Goal: Transaction & Acquisition: Purchase product/service

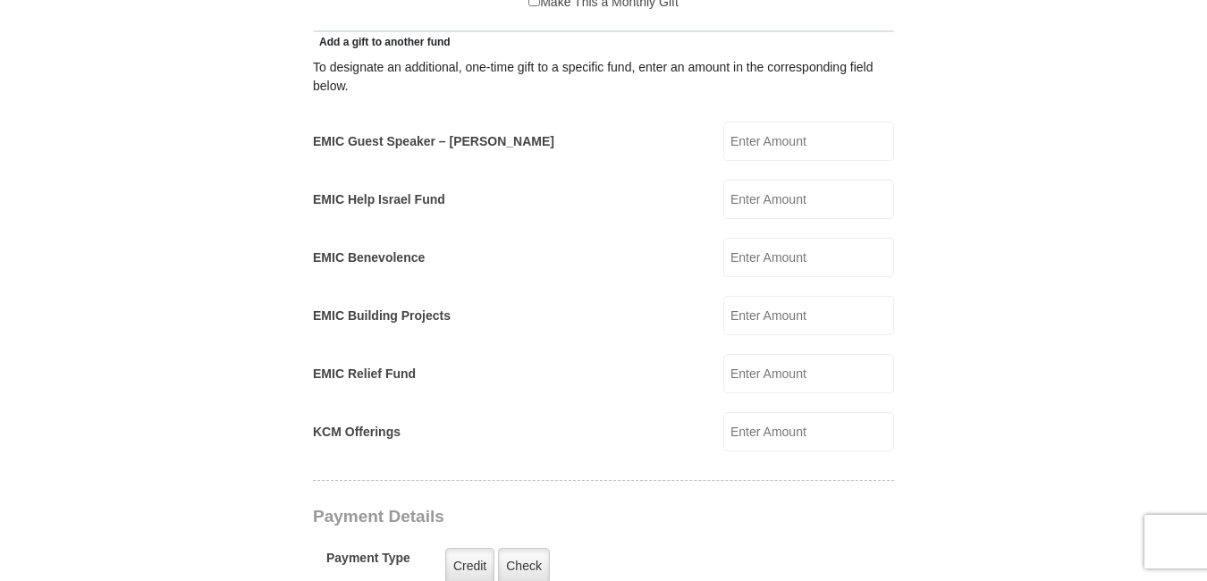
type input "650.00"
click at [755, 412] on input "KCM Offerings" at bounding box center [808, 431] width 171 height 39
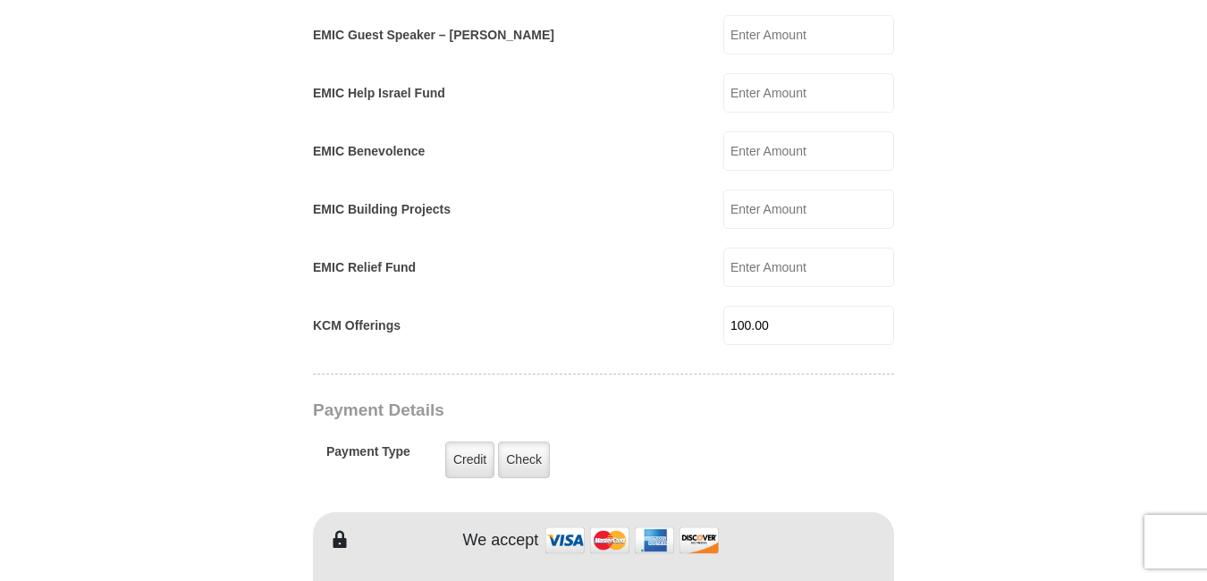
scroll to position [1192, 0]
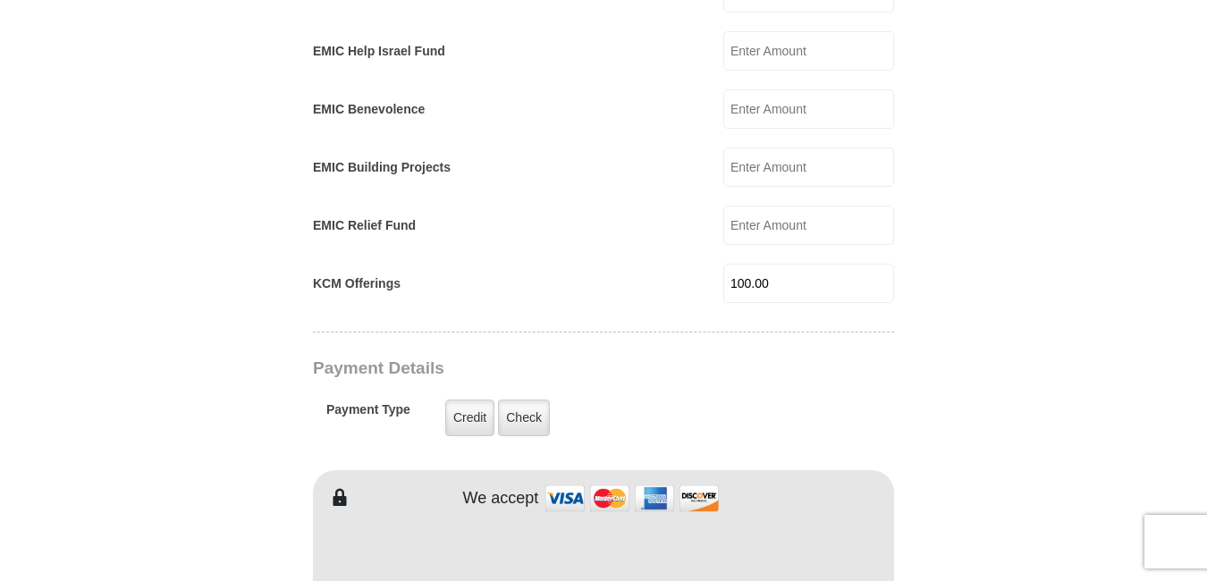
type input "100.00"
click at [520, 400] on label "Check" at bounding box center [524, 418] width 52 height 37
click at [0, 0] on input "Check" at bounding box center [0, 0] width 0 height 0
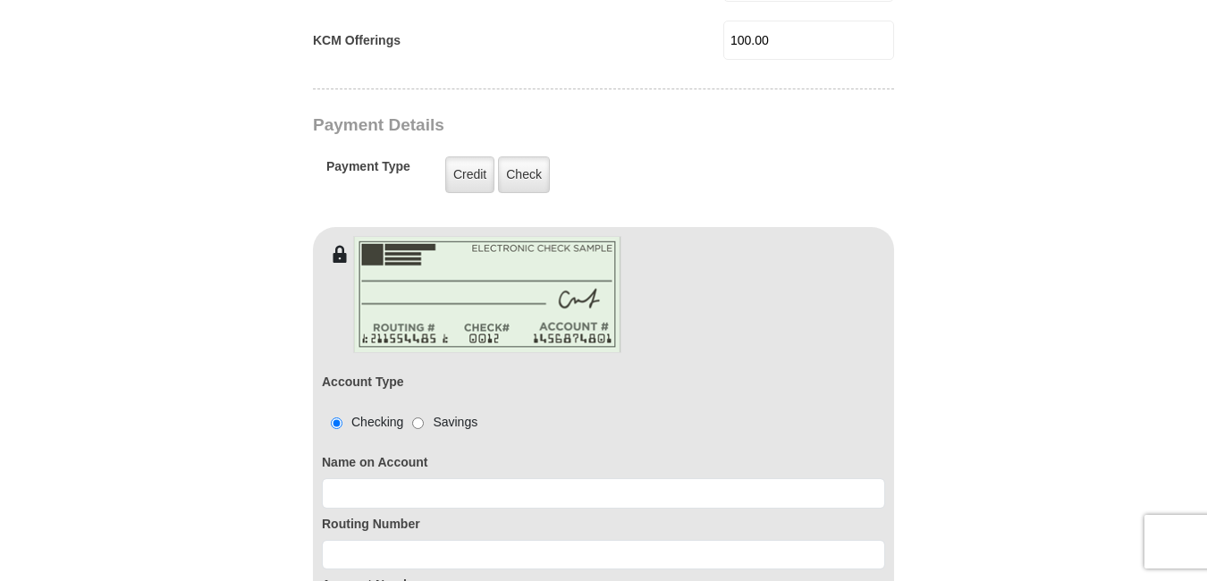
scroll to position [1490, 0]
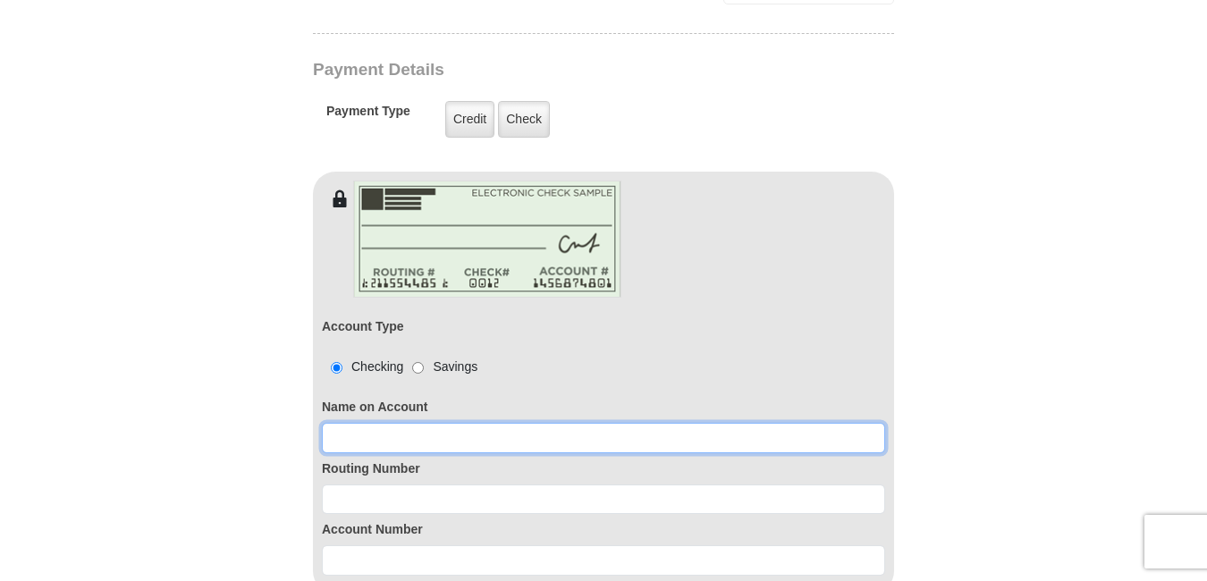
click at [501, 423] on input at bounding box center [603, 438] width 563 height 30
type input "[PERSON_NAME]"
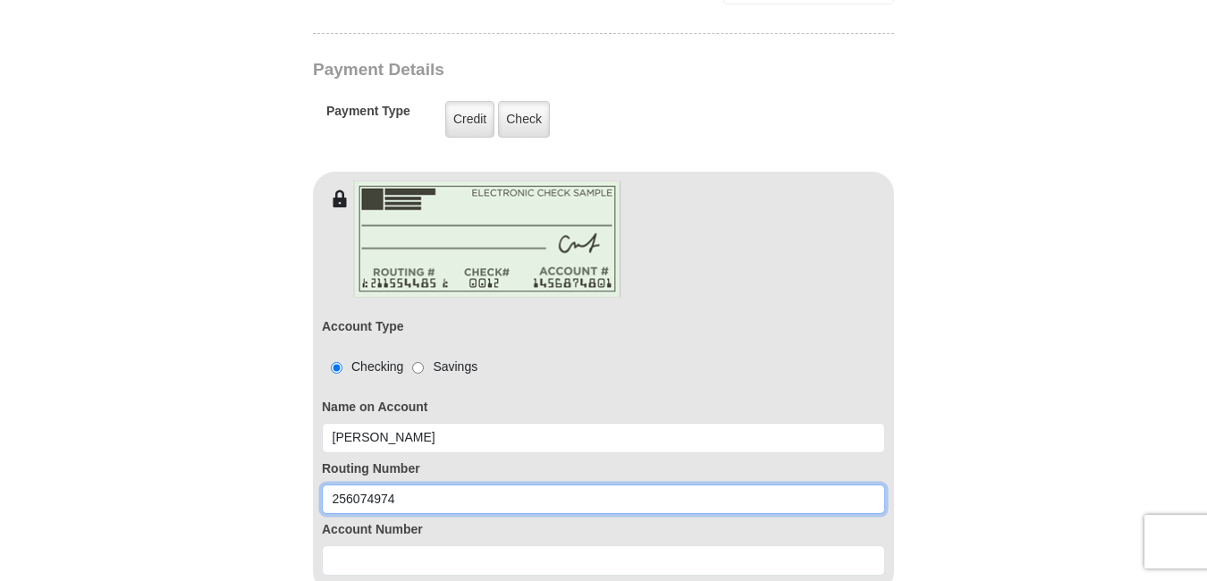
type input "256074974"
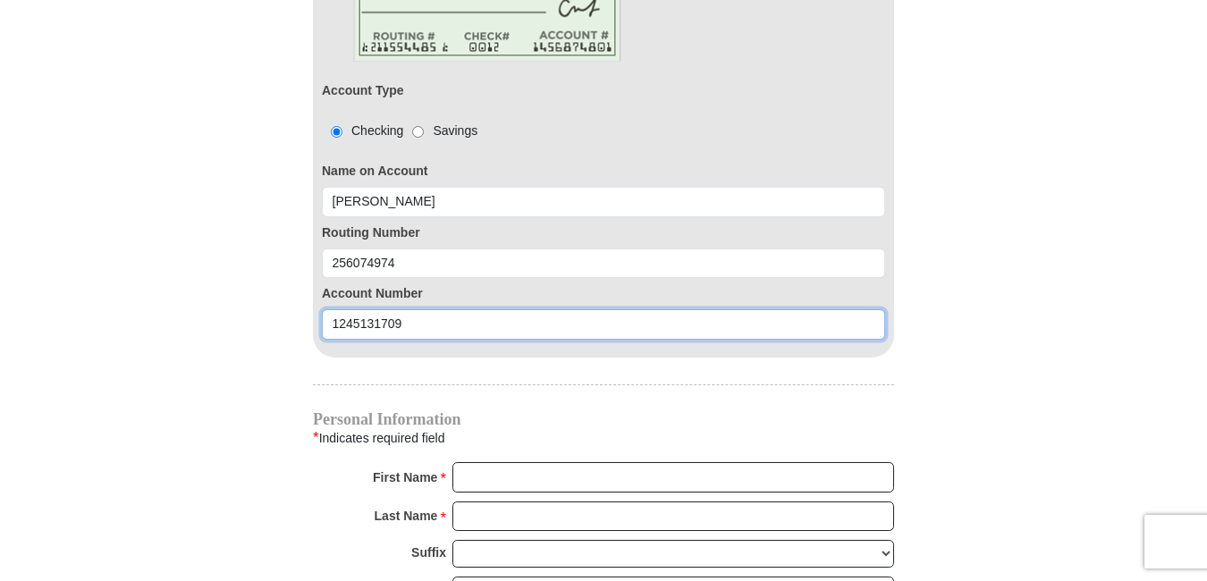
scroll to position [1788, 0]
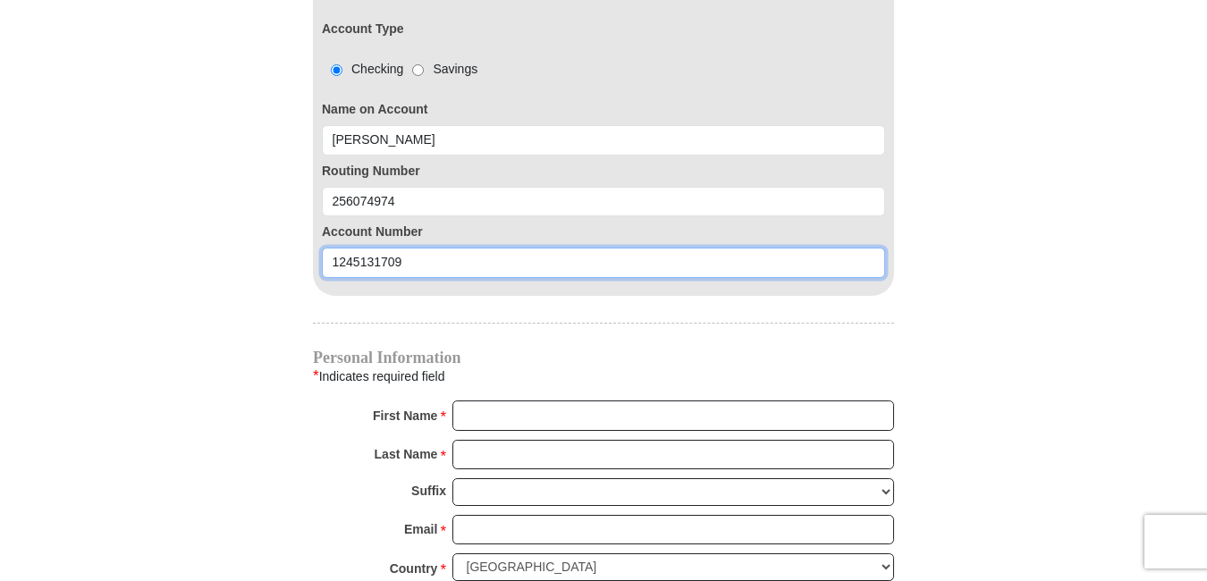
type input "1245131709"
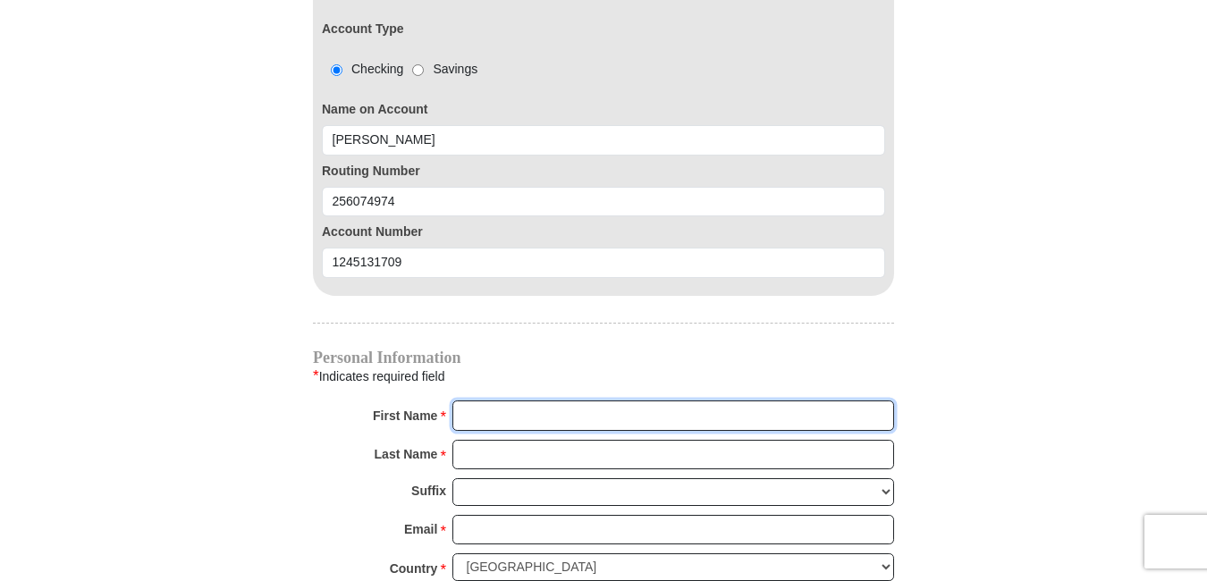
click at [481, 401] on input "First Name *" at bounding box center [673, 416] width 442 height 30
type input "[PERSON_NAME]"
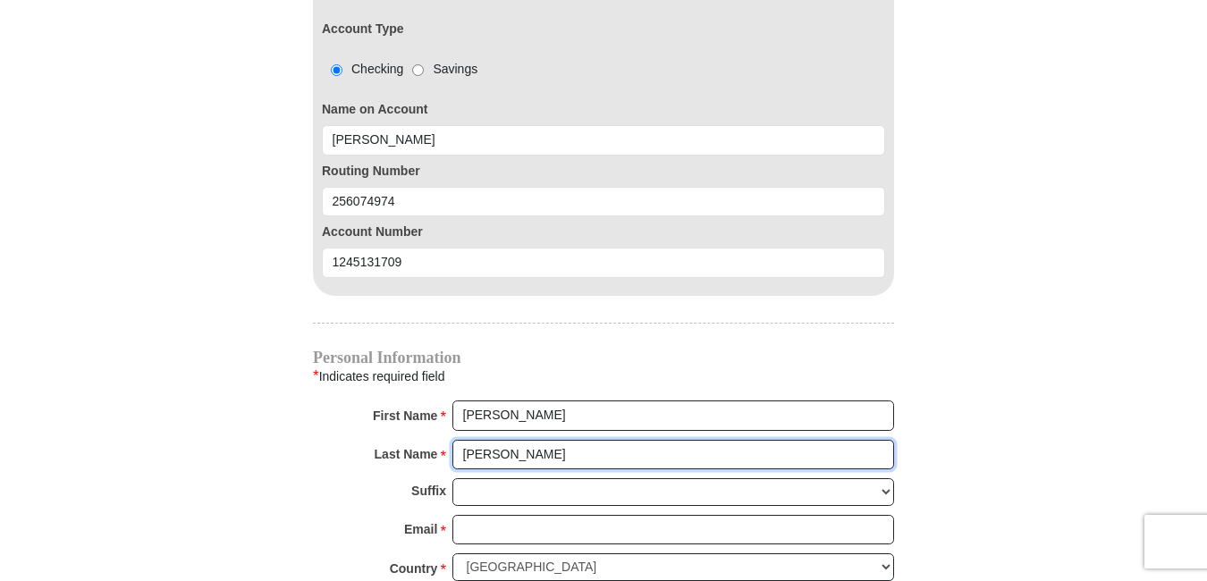
type input "[PERSON_NAME]"
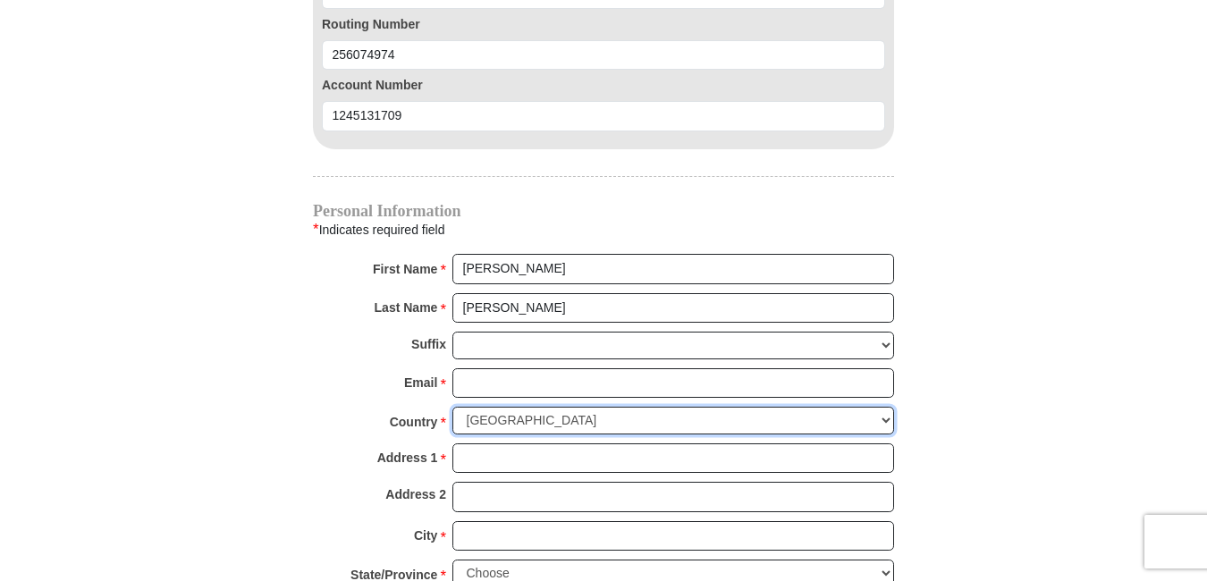
scroll to position [2086, 0]
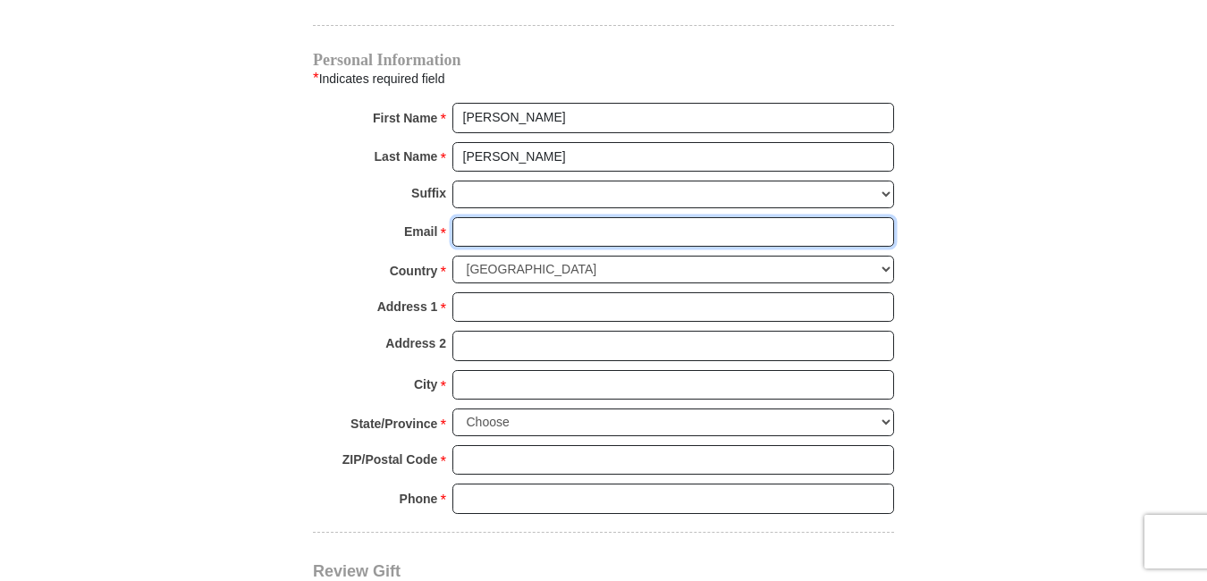
click at [486, 217] on input "Email *" at bounding box center [673, 232] width 442 height 30
type input "[EMAIL_ADDRESS][DOMAIN_NAME]"
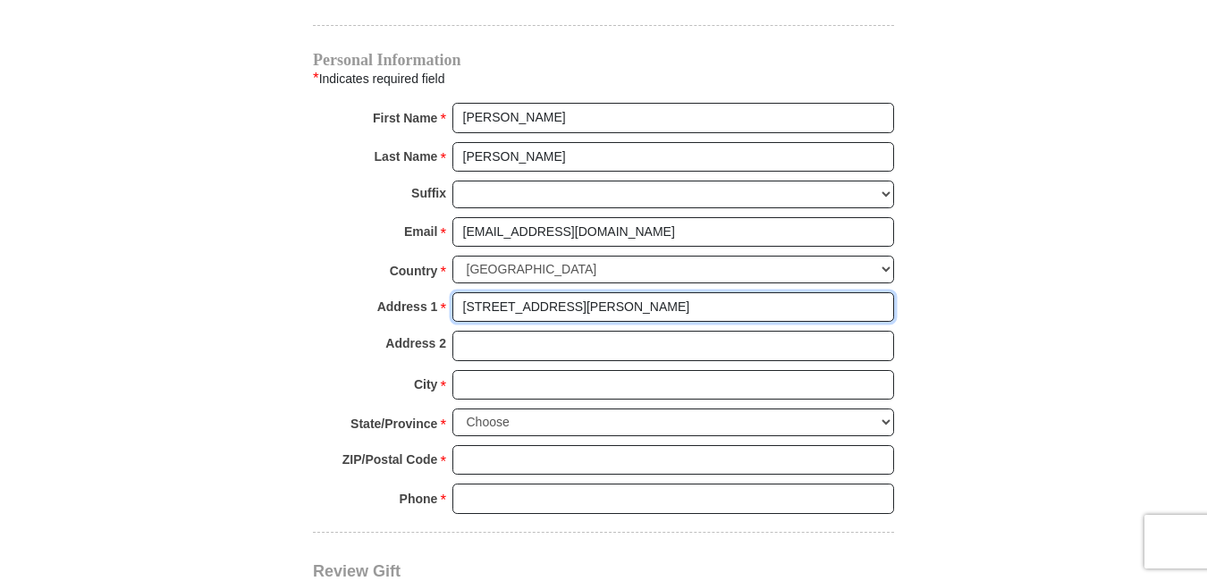
type input "[STREET_ADDRESS][PERSON_NAME]"
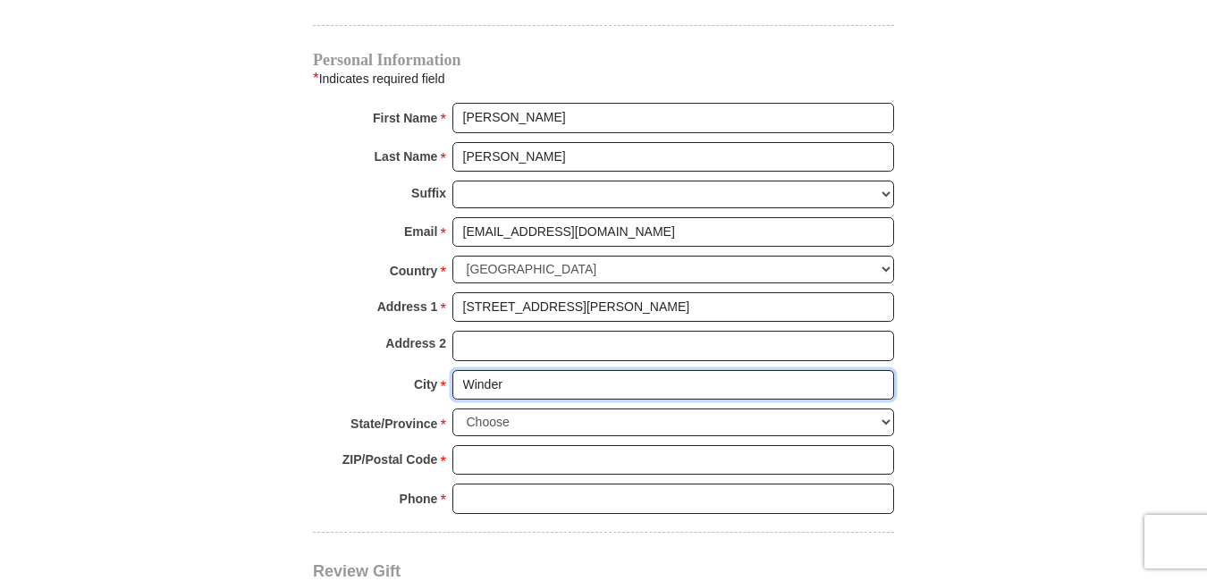
type input "Winder"
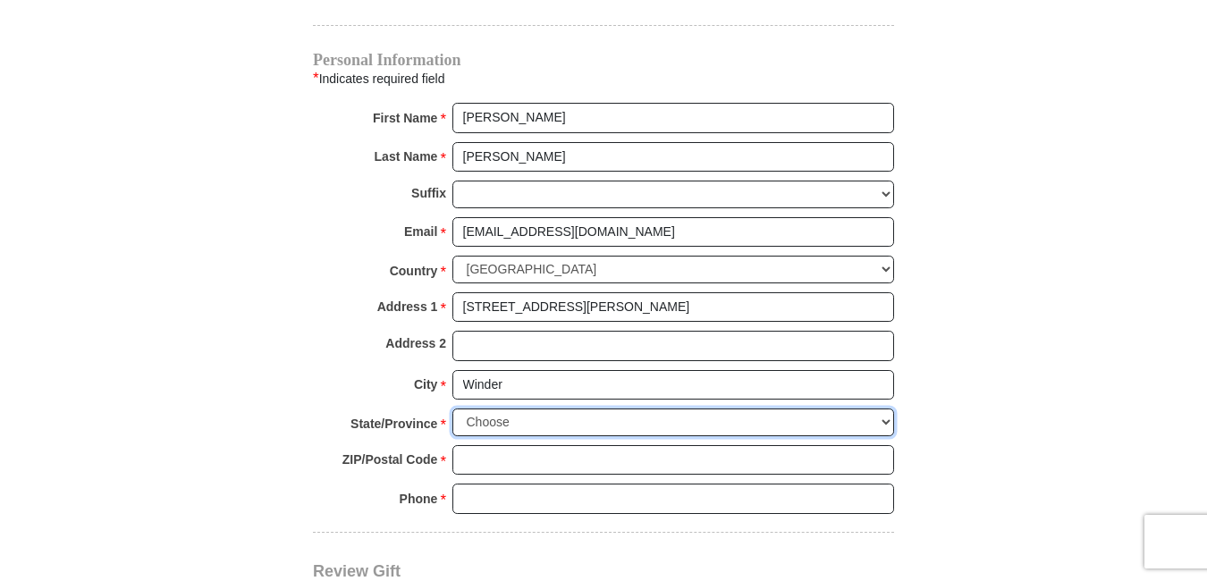
click at [883, 409] on select "Choose [US_STATE] [US_STATE] [US_STATE] [US_STATE] [US_STATE] Armed Forces Amer…" at bounding box center [673, 423] width 442 height 28
select select "GA"
click at [452, 409] on select "Choose [US_STATE] [US_STATE] [US_STATE] [US_STATE] [US_STATE] Armed Forces Amer…" at bounding box center [673, 423] width 442 height 28
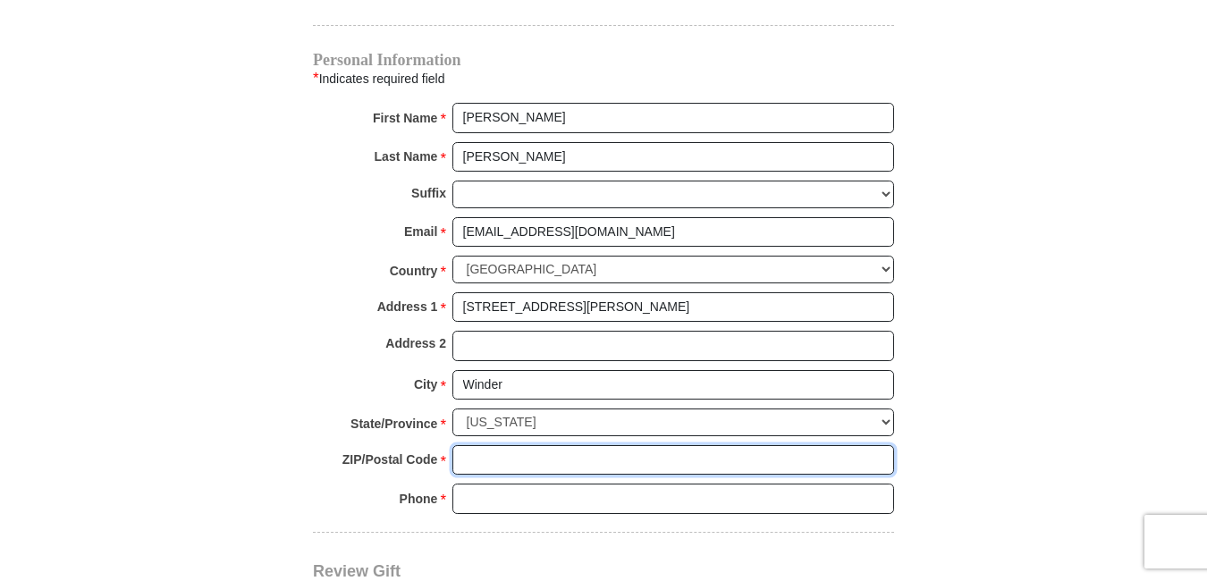
click at [518, 445] on input "ZIP/Postal Code *" at bounding box center [673, 460] width 442 height 30
type input "30680"
click at [511, 484] on input "Phone * *" at bounding box center [673, 499] width 442 height 30
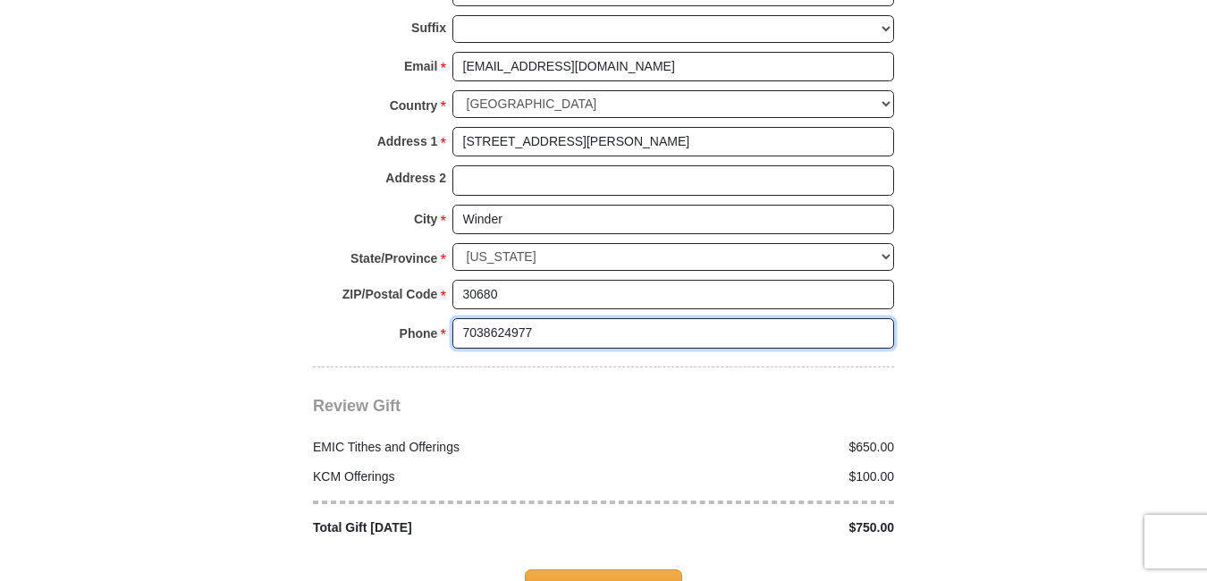
scroll to position [2384, 0]
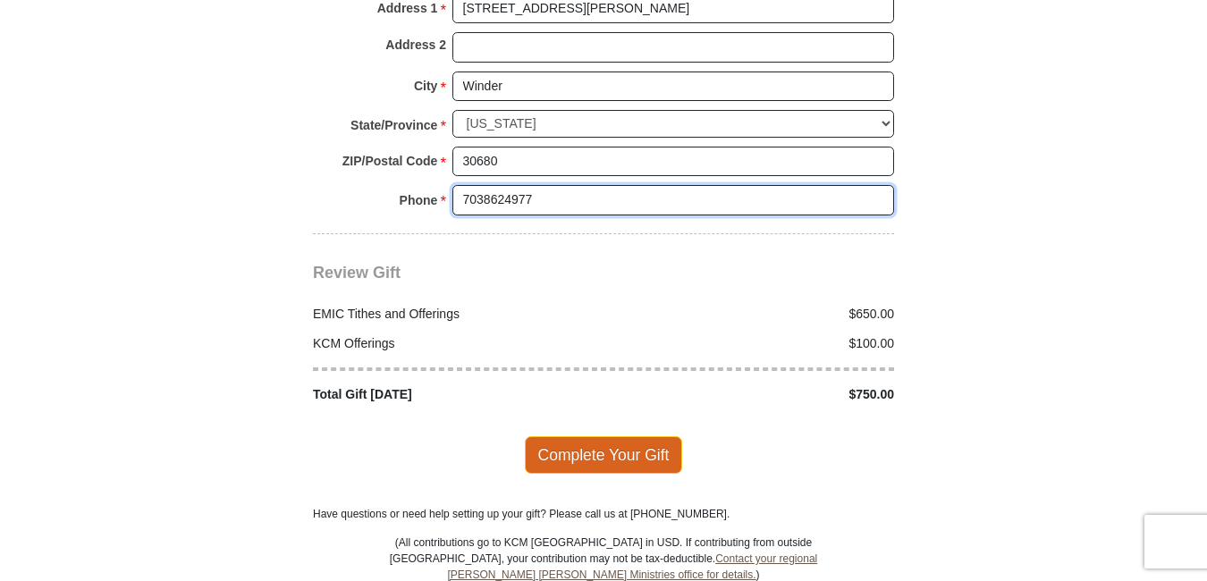
type input "7038624977"
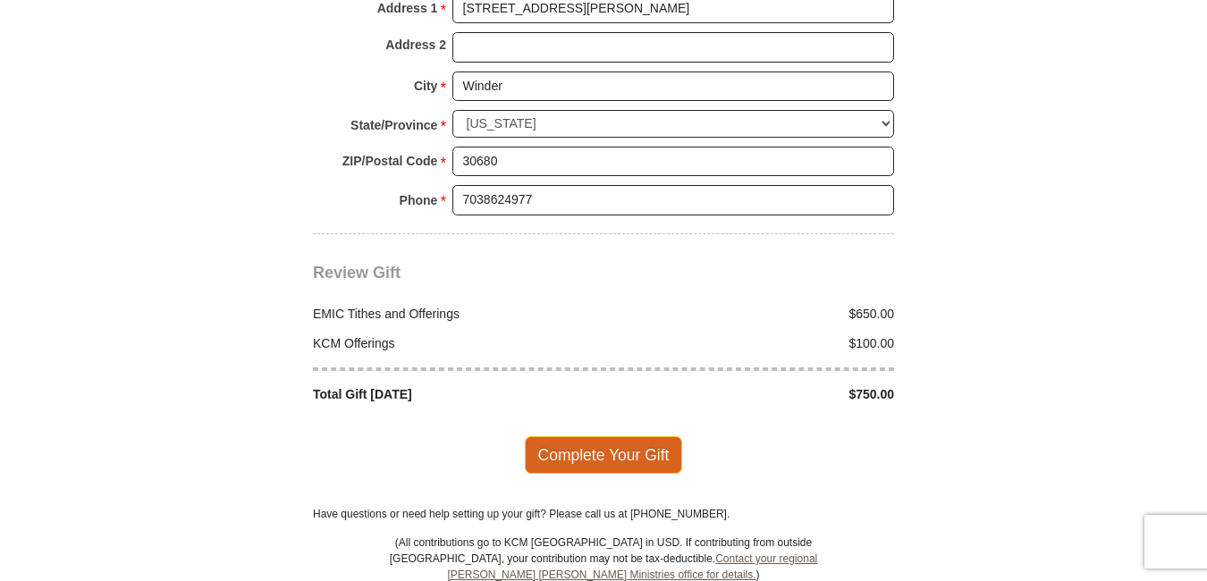
click at [589, 436] on span "Complete Your Gift" at bounding box center [604, 455] width 158 height 38
